Goal: Task Accomplishment & Management: Complete application form

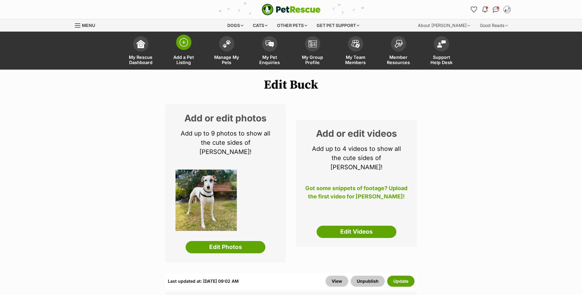
click at [183, 46] on img at bounding box center [183, 42] width 9 height 9
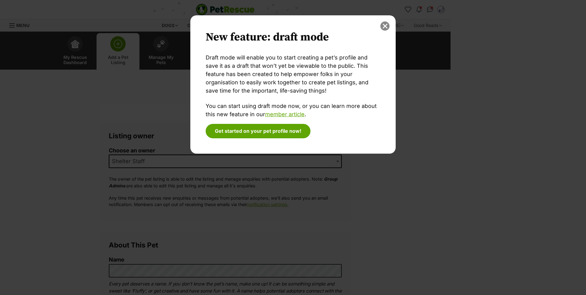
click at [381, 26] on button "close" at bounding box center [384, 25] width 9 height 9
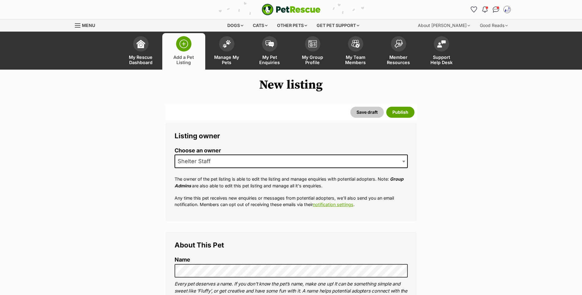
scroll to position [65, 0]
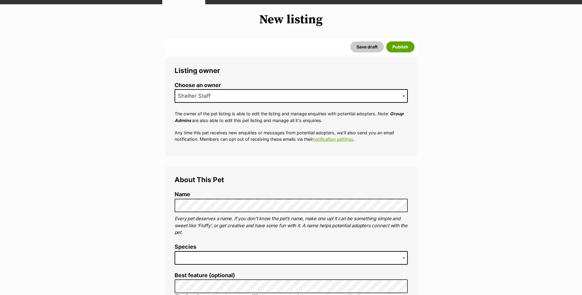
click at [197, 265] on span at bounding box center [290, 257] width 233 height 13
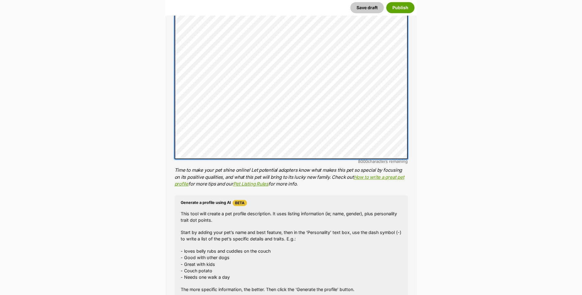
scroll to position [641, 0]
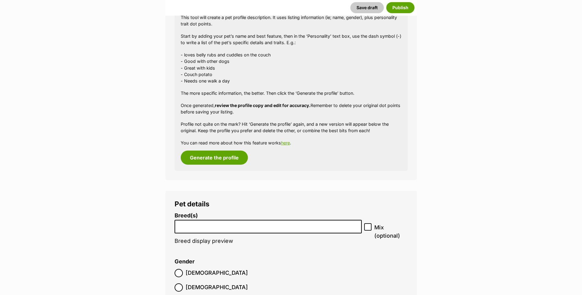
click at [180, 233] on li at bounding box center [268, 226] width 183 height 13
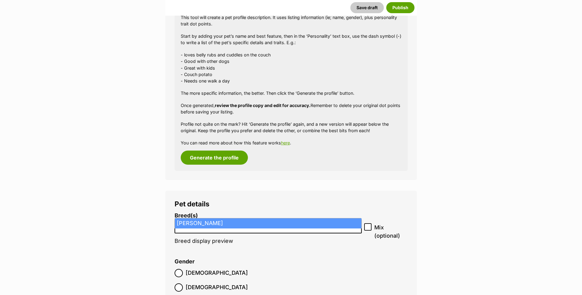
type input "Jack"
select select "118"
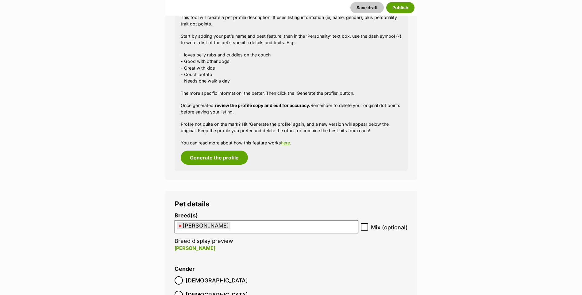
scroll to position [707, 0]
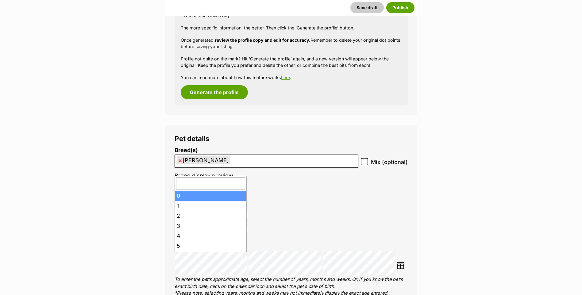
type input "7"
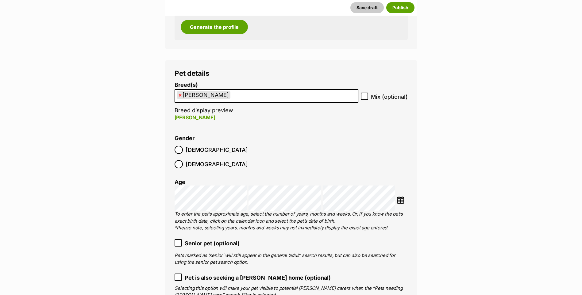
scroll to position [837, 0]
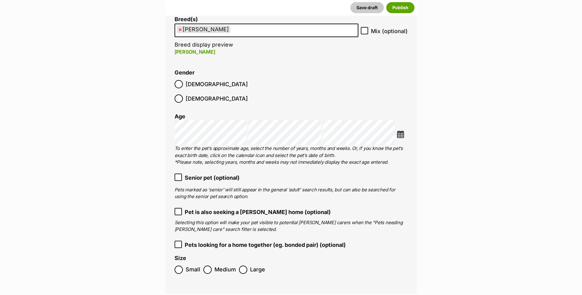
click at [177, 175] on icon at bounding box center [178, 177] width 4 height 4
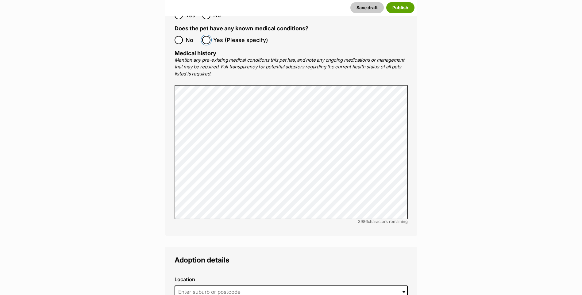
scroll to position [1360, 0]
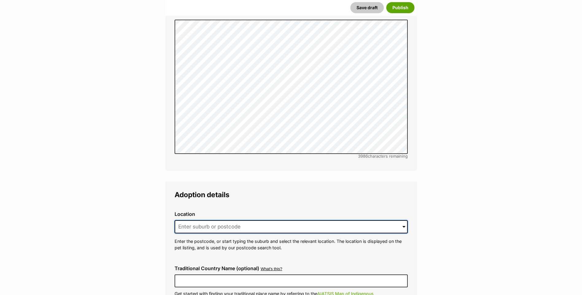
click at [205, 224] on input at bounding box center [290, 226] width 233 height 13
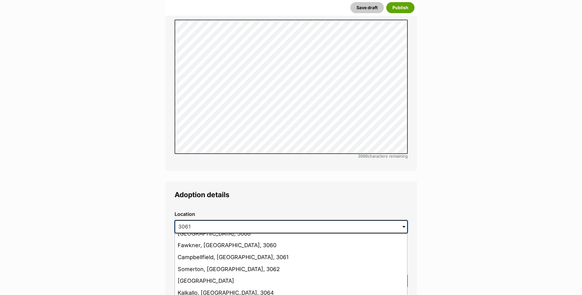
scroll to position [0, 0]
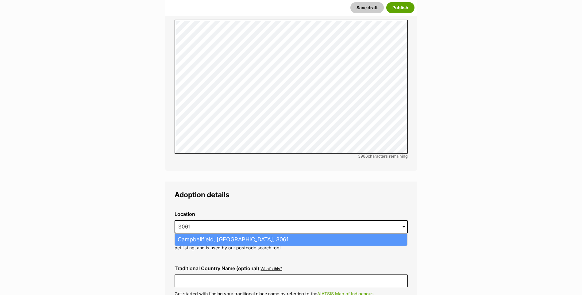
click at [213, 234] on li "Campbellfield, Victoria, 3061" at bounding box center [291, 240] width 232 height 12
type input "Campbellfield, Victoria, 3061"
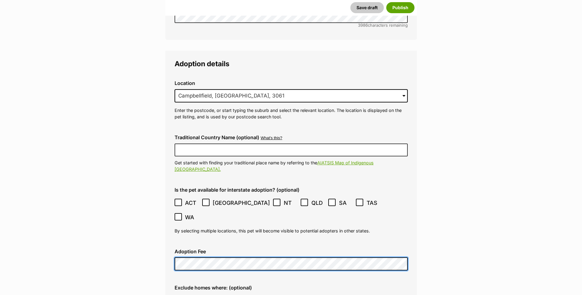
scroll to position [1557, 0]
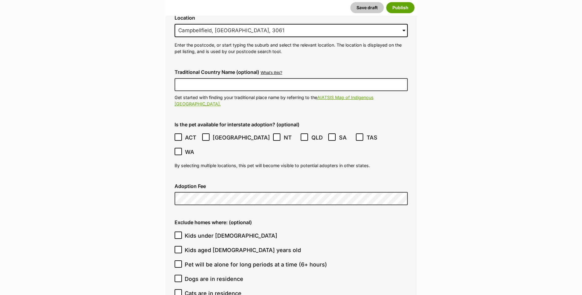
click at [177, 233] on icon at bounding box center [178, 235] width 4 height 4
click at [177, 231] on input "Kids under 5 years old" at bounding box center [177, 234] width 7 height 7
checkbox input "true"
click at [180, 246] on input "Kids aged 6-12 years old" at bounding box center [177, 249] width 7 height 7
checkbox input "true"
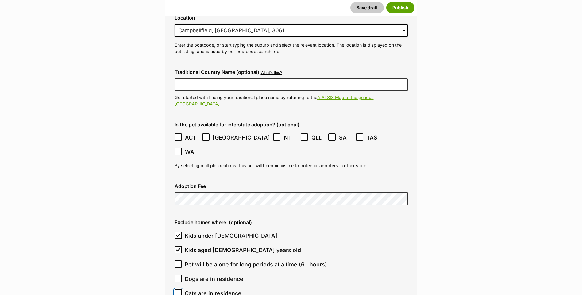
click at [180, 289] on input "Cats are in residence" at bounding box center [177, 292] width 7 height 7
checkbox input "true"
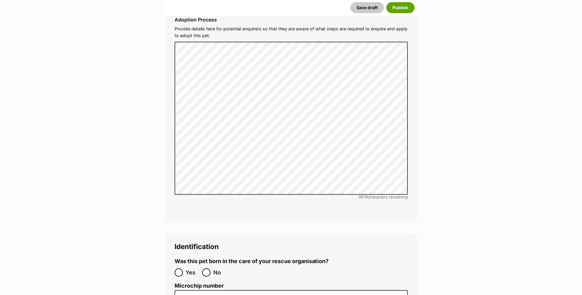
scroll to position [1949, 0]
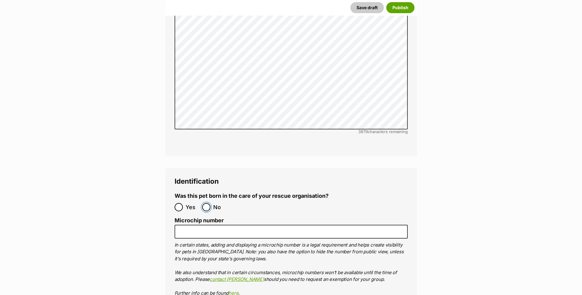
click at [208, 203] on input "No" at bounding box center [206, 207] width 8 height 8
radio input "true"
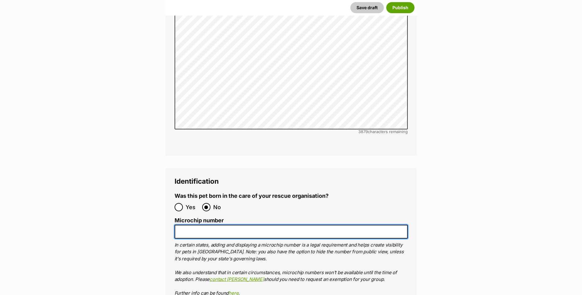
click at [191, 225] on input "Microchip number" at bounding box center [290, 232] width 233 height 14
paste input "956000009383592"
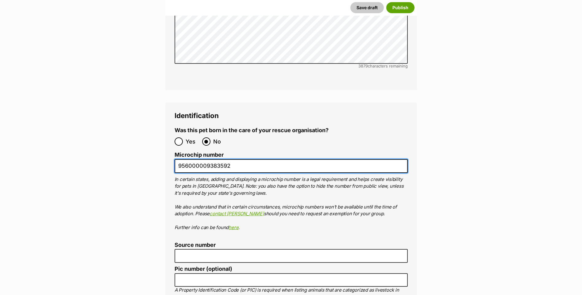
type input "956000009383592"
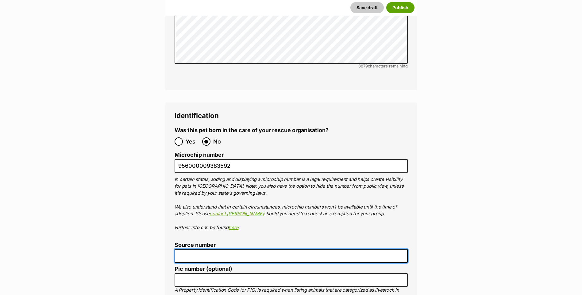
click at [186, 249] on input "Source number" at bounding box center [290, 256] width 233 height 14
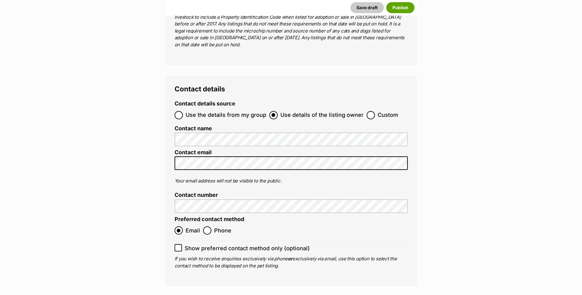
scroll to position [2416, 0]
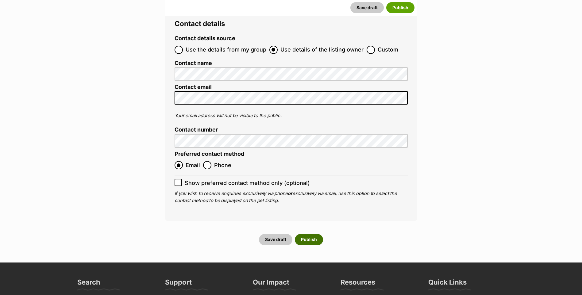
type input "FC201464"
click at [303, 234] on button "Publish" at bounding box center [309, 239] width 28 height 11
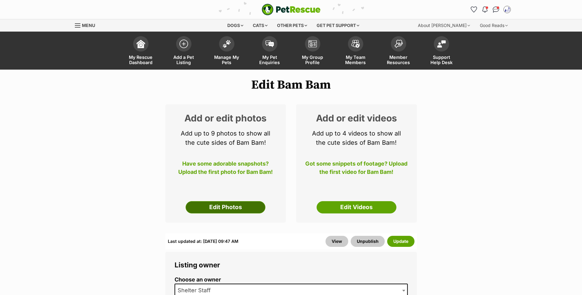
click at [221, 212] on link "Edit Photos" at bounding box center [225, 207] width 80 height 12
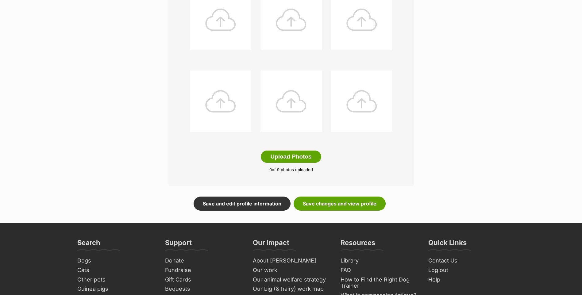
scroll to position [328, 0]
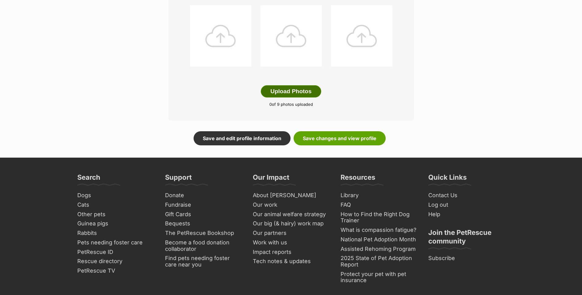
click at [288, 97] on button "Upload Photos" at bounding box center [291, 91] width 60 height 12
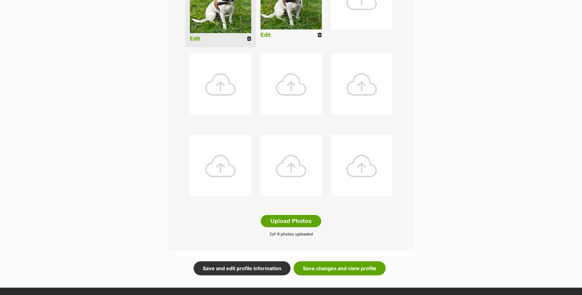
scroll to position [264, 0]
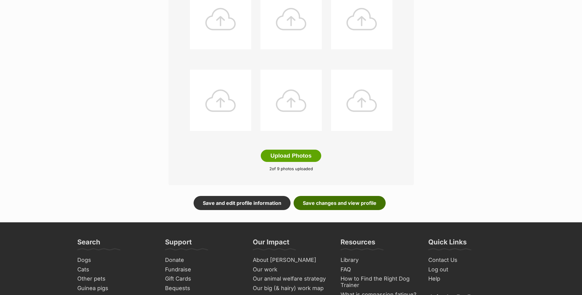
click at [324, 210] on link "Save changes and view profile" at bounding box center [339, 203] width 92 height 14
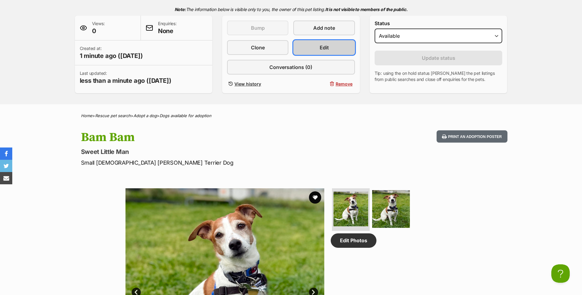
click at [317, 55] on link "Edit" at bounding box center [323, 47] width 61 height 15
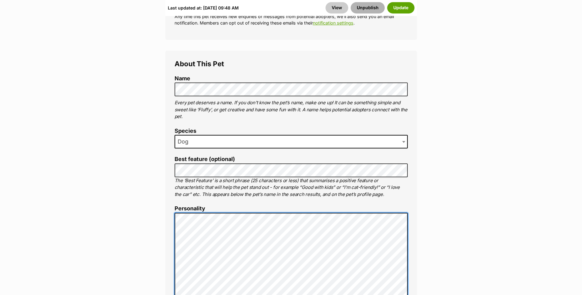
scroll to position [264, 0]
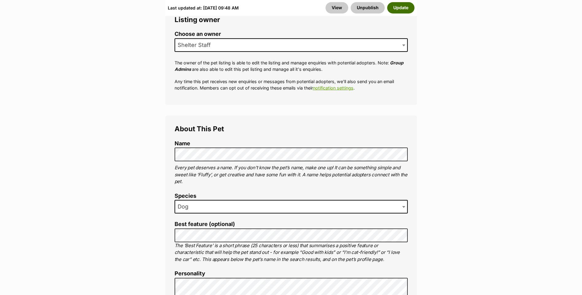
click at [400, 9] on button "Update" at bounding box center [400, 7] width 27 height 11
